Goal: Information Seeking & Learning: Learn about a topic

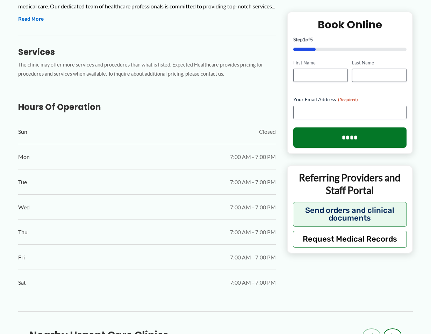
scroll to position [280, 0]
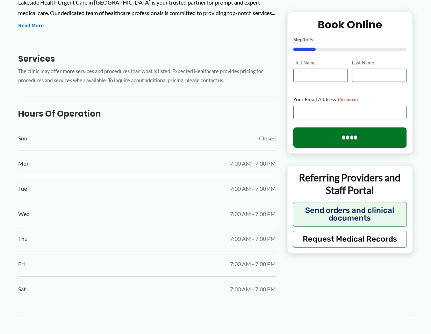
drag, startPoint x: 130, startPoint y: 115, endPoint x: 132, endPoint y: 100, distance: 14.8
click at [130, 115] on h3 "Hours of Operation" at bounding box center [147, 113] width 258 height 11
click at [138, 52] on div "Services The clinic may offer more services and procedures than what is listed.…" at bounding box center [147, 64] width 258 height 44
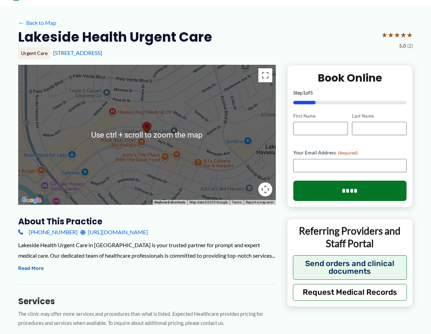
scroll to position [0, 0]
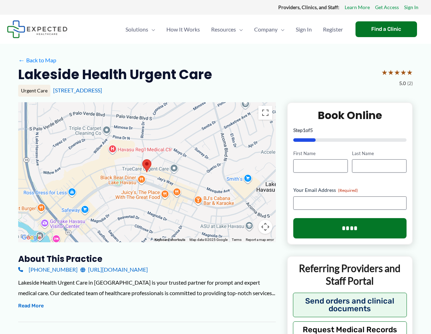
click at [233, 78] on div "Lakeside Health Urgent Care ★ ★ ★ ★ ★ 5.0 (2)" at bounding box center [215, 77] width 395 height 22
click at [237, 78] on div "Lakeside Health Urgent Care ★ ★ ★ ★ ★ 5.0 (2)" at bounding box center [215, 77] width 395 height 22
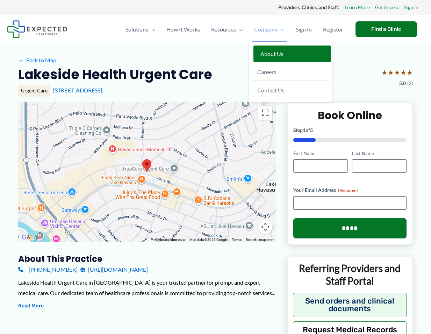
click at [276, 49] on link "About Us" at bounding box center [293, 53] width 78 height 17
